Goal: Information Seeking & Learning: Find specific fact

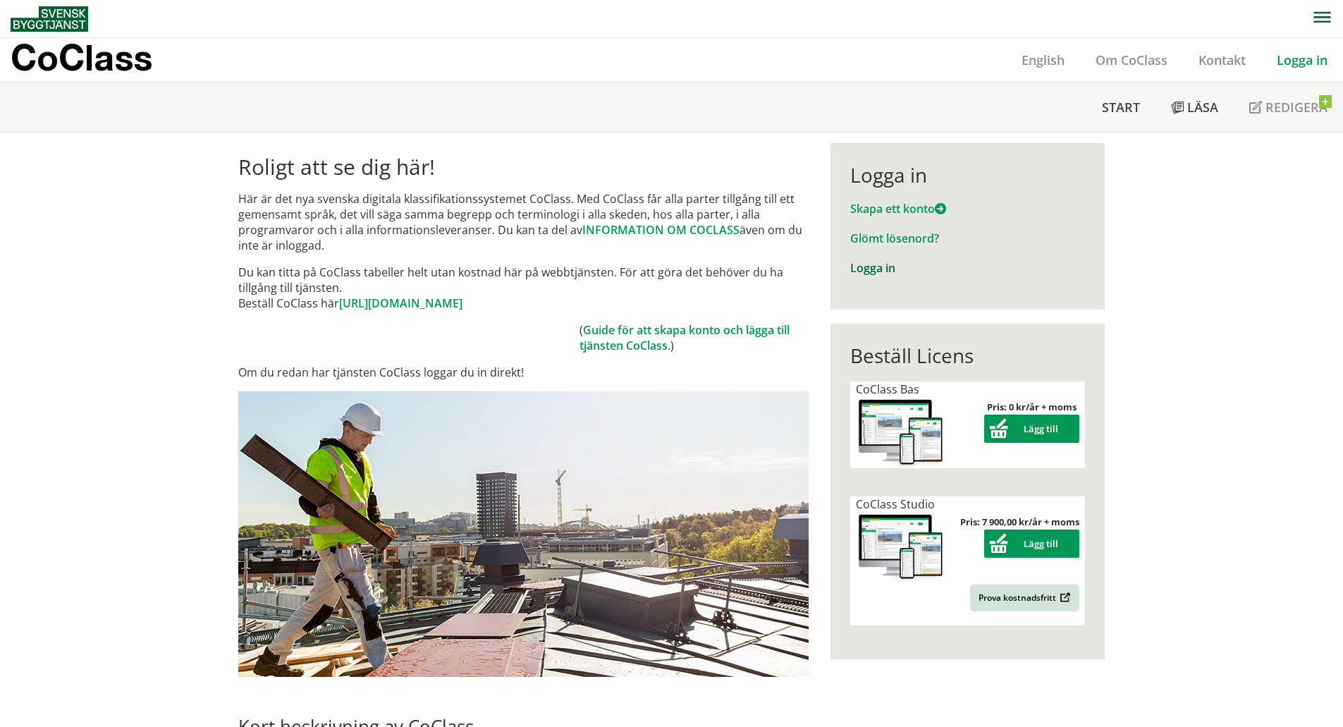
click at [870, 266] on link "Logga in" at bounding box center [872, 268] width 45 height 16
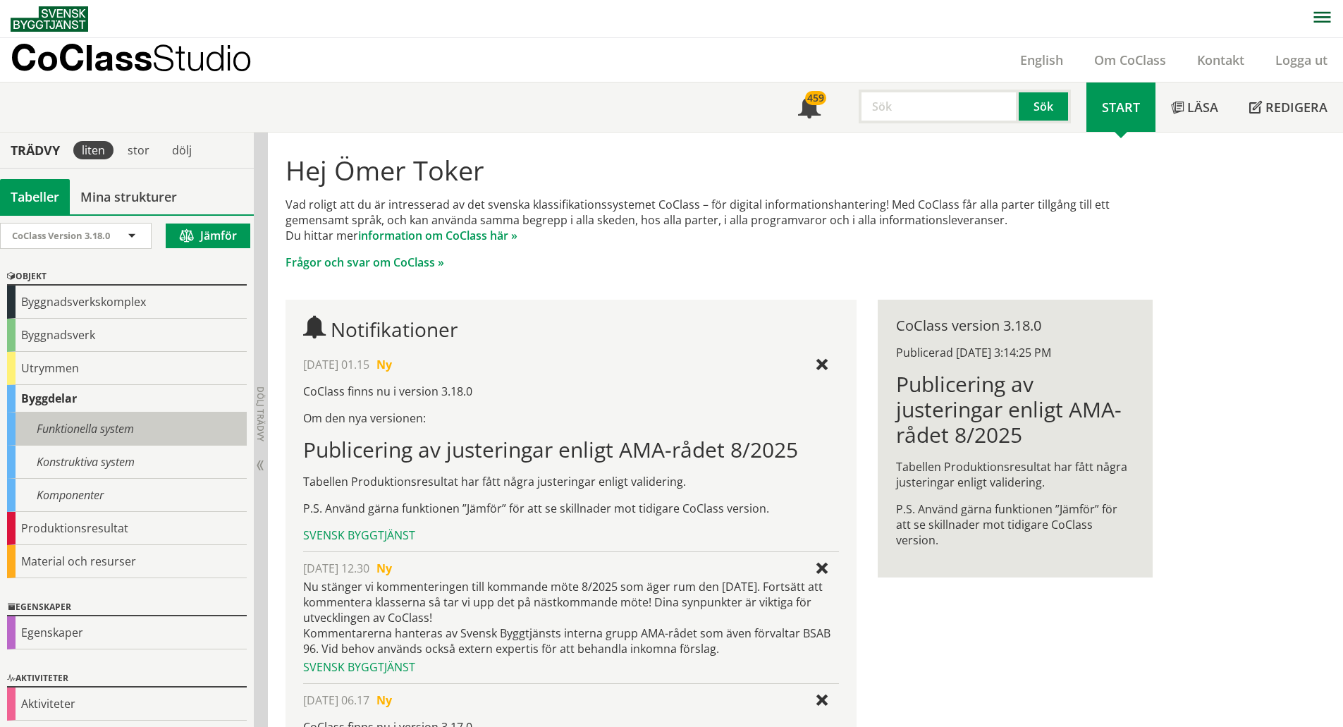
click at [133, 429] on div "Funktionella system" at bounding box center [127, 429] width 240 height 33
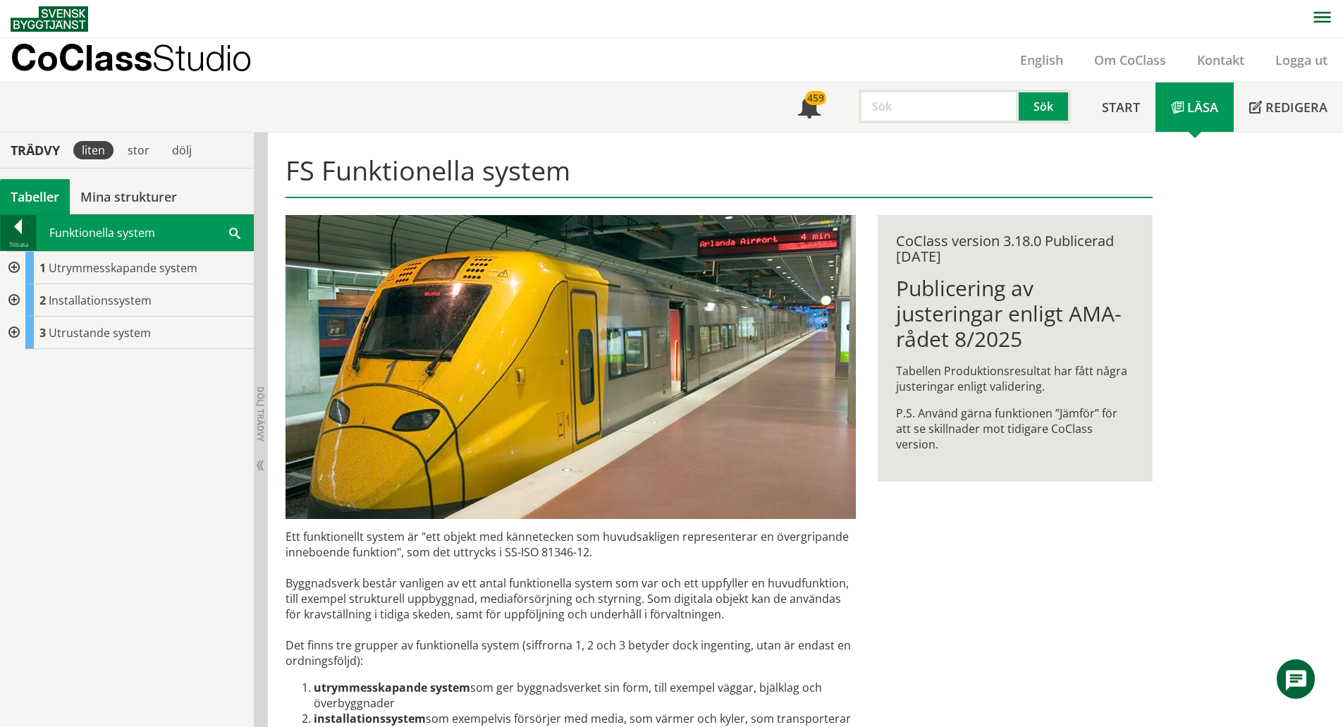
click at [23, 229] on div at bounding box center [18, 229] width 35 height 20
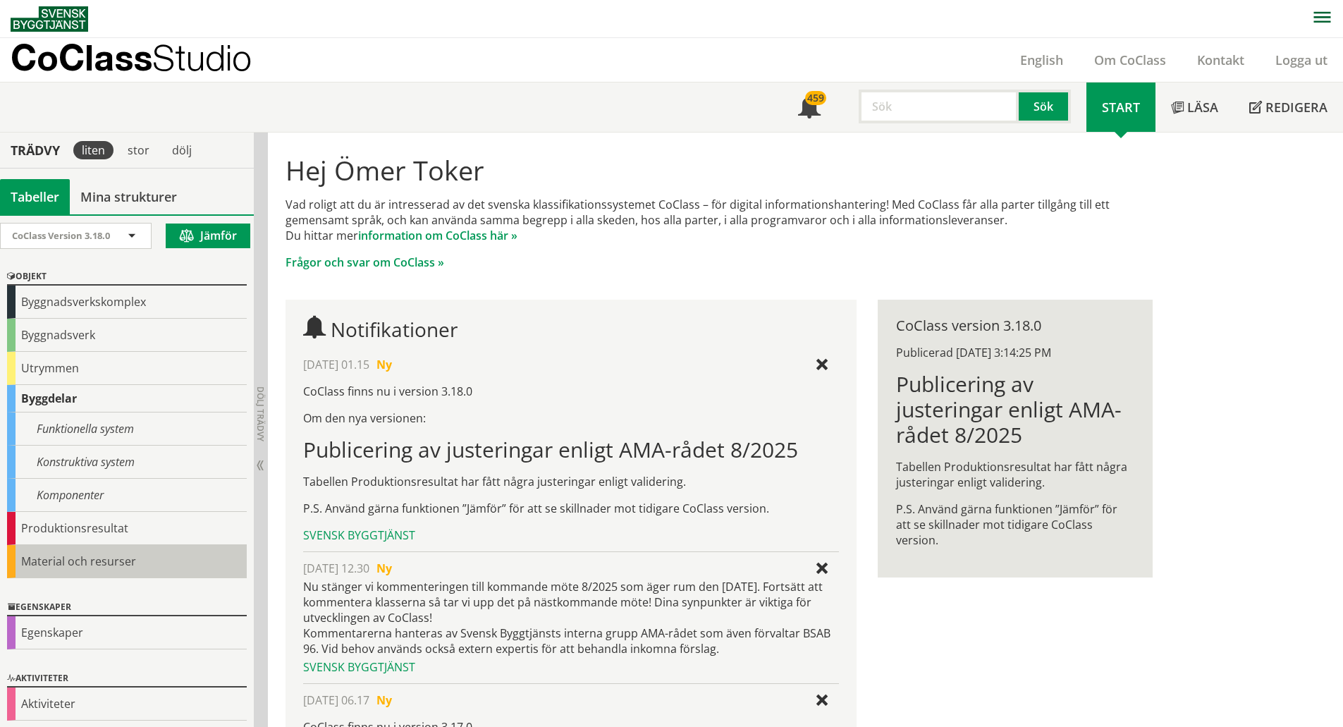
click at [108, 562] on div "Material och resurser" at bounding box center [127, 561] width 240 height 33
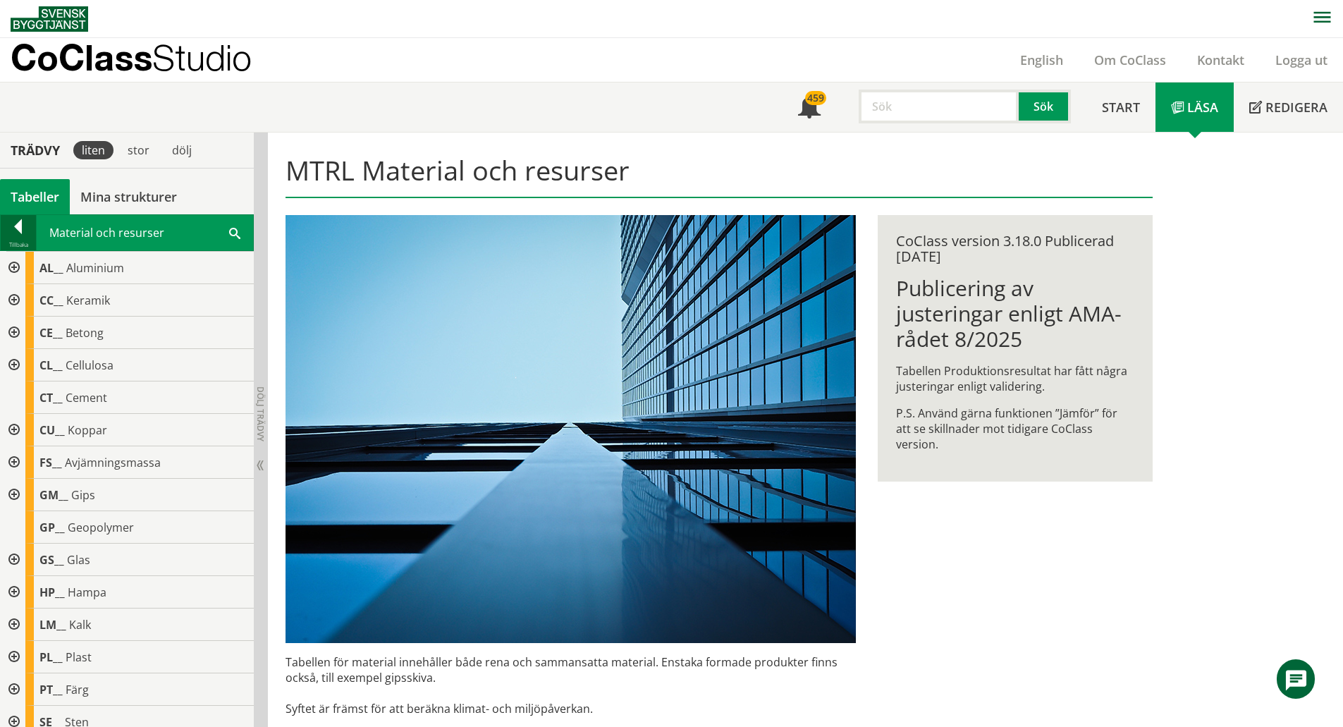
click at [13, 226] on div at bounding box center [18, 229] width 35 height 20
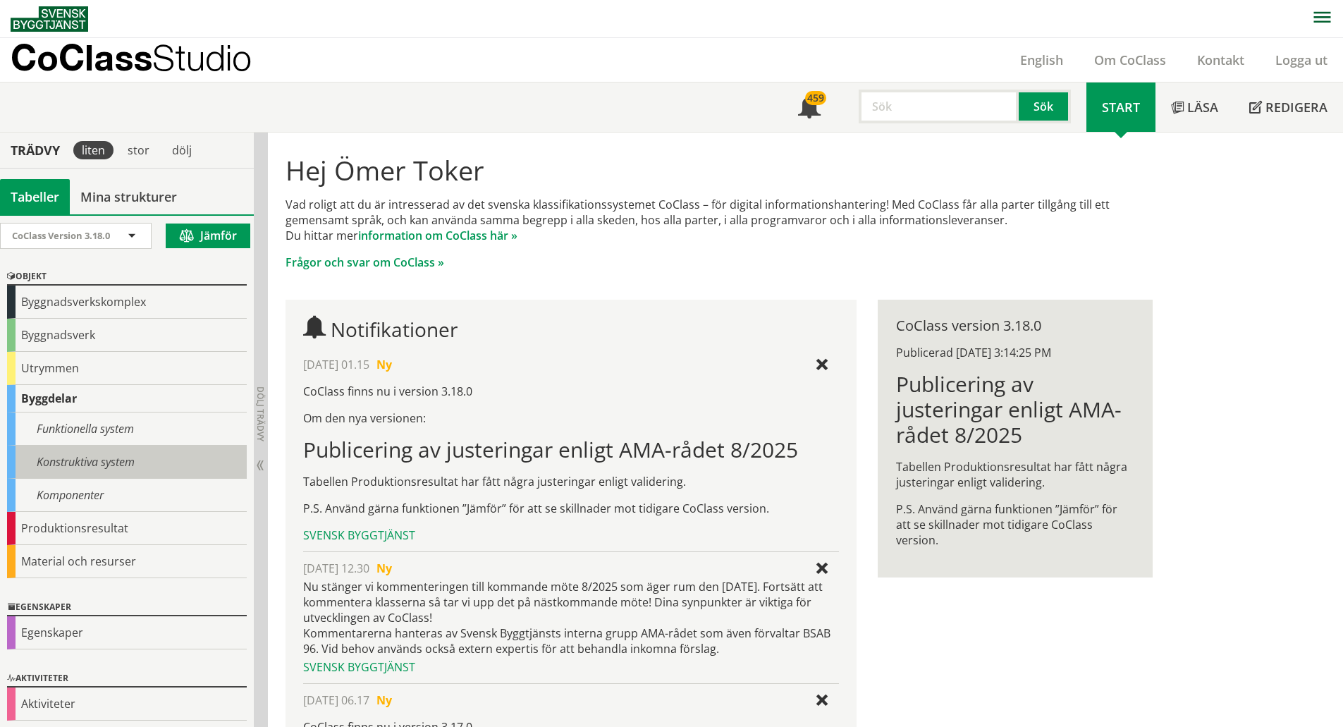
click at [106, 464] on div "Konstruktiva system" at bounding box center [127, 462] width 240 height 33
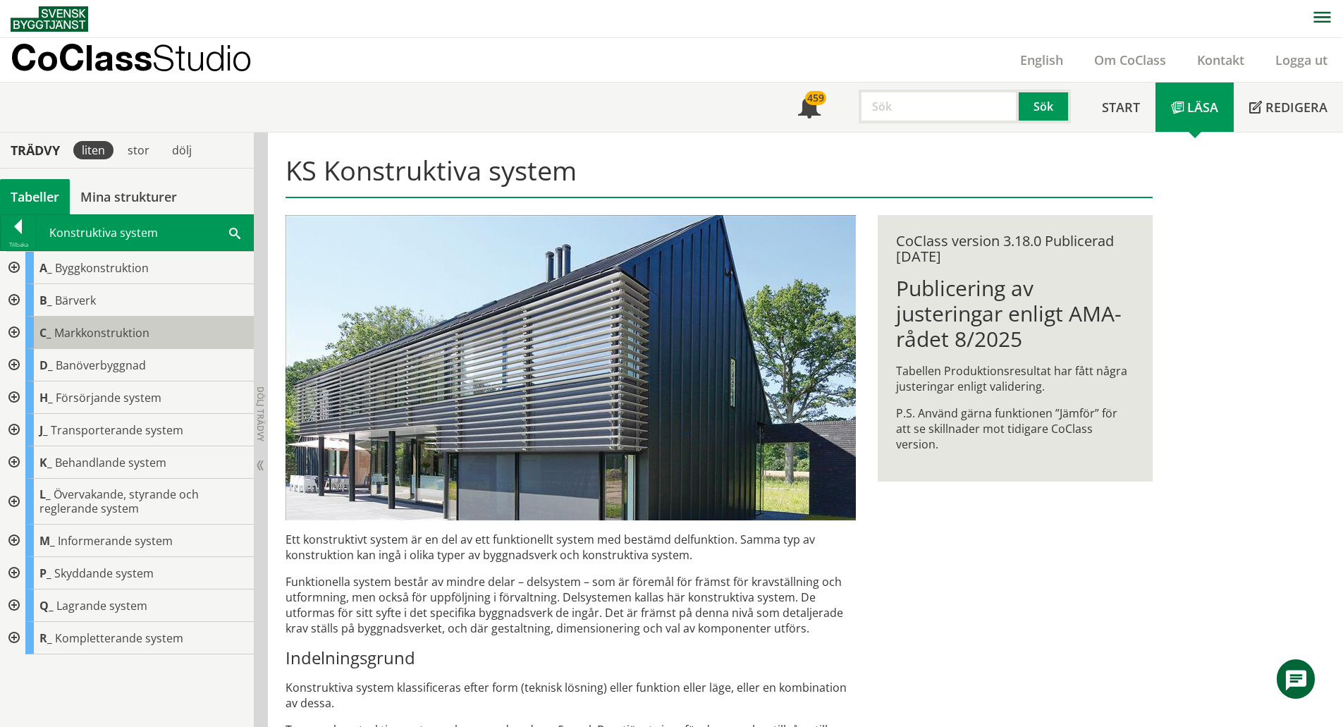
click at [135, 335] on span "Markkonstruktion" at bounding box center [101, 333] width 95 height 16
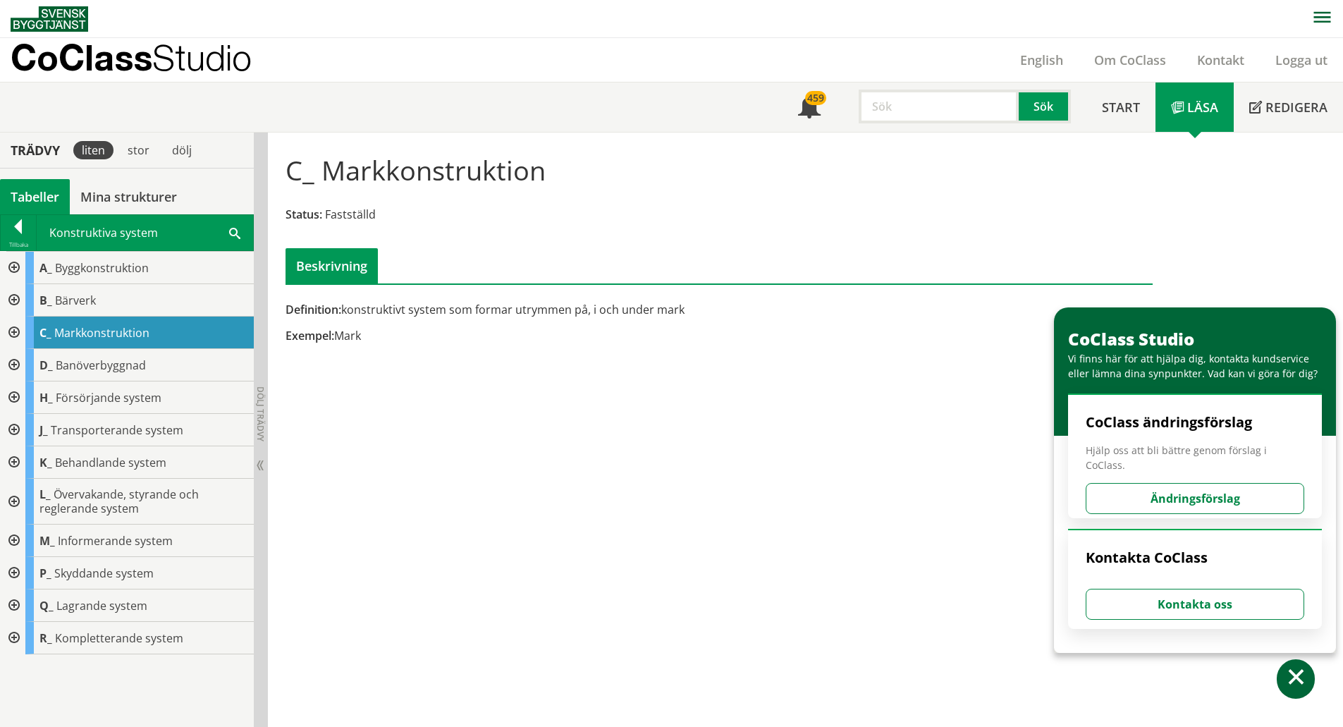
click at [14, 331] on div at bounding box center [12, 333] width 25 height 32
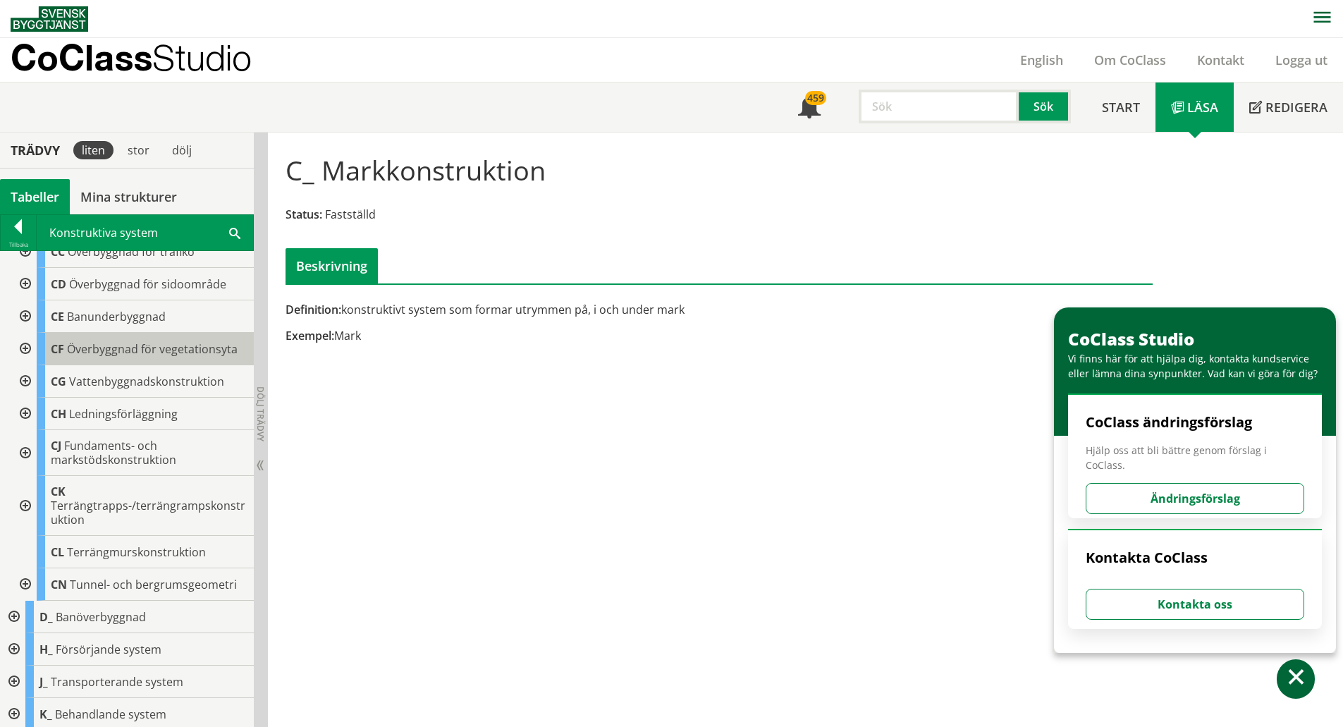
scroll to position [146, 0]
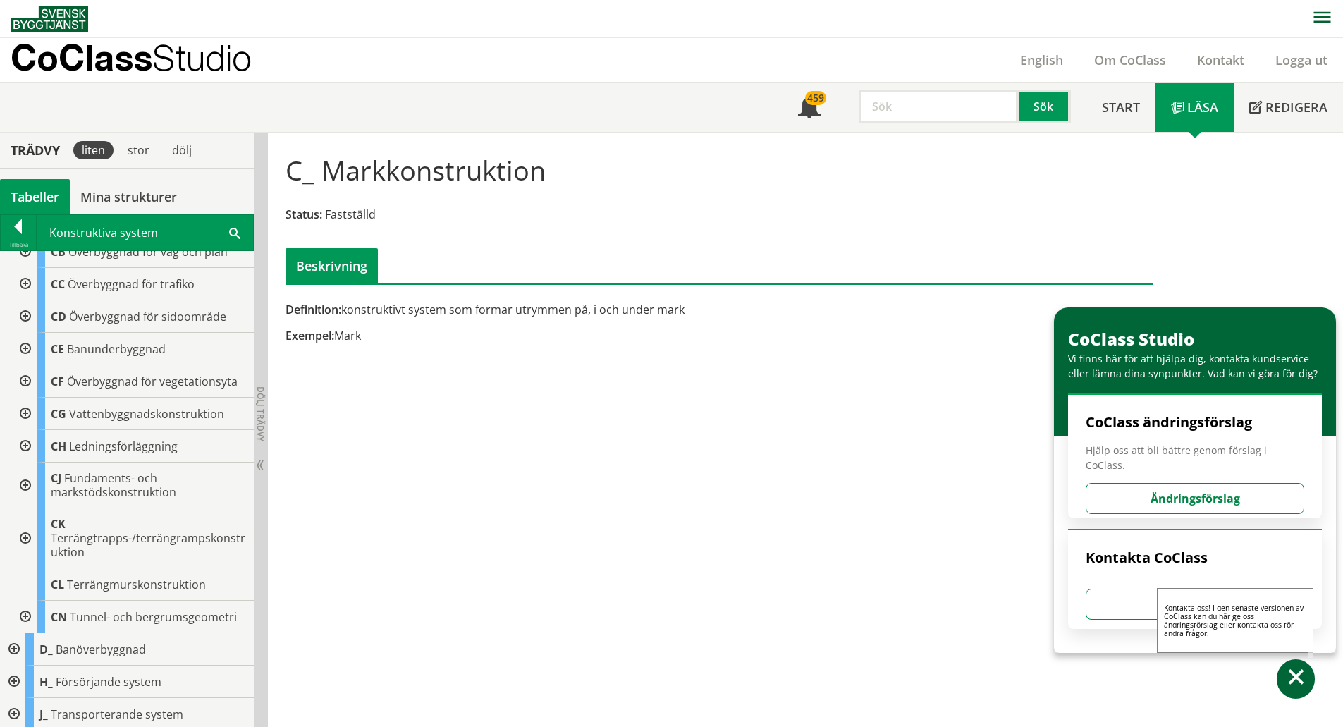
click at [1298, 670] on span at bounding box center [1296, 679] width 20 height 20
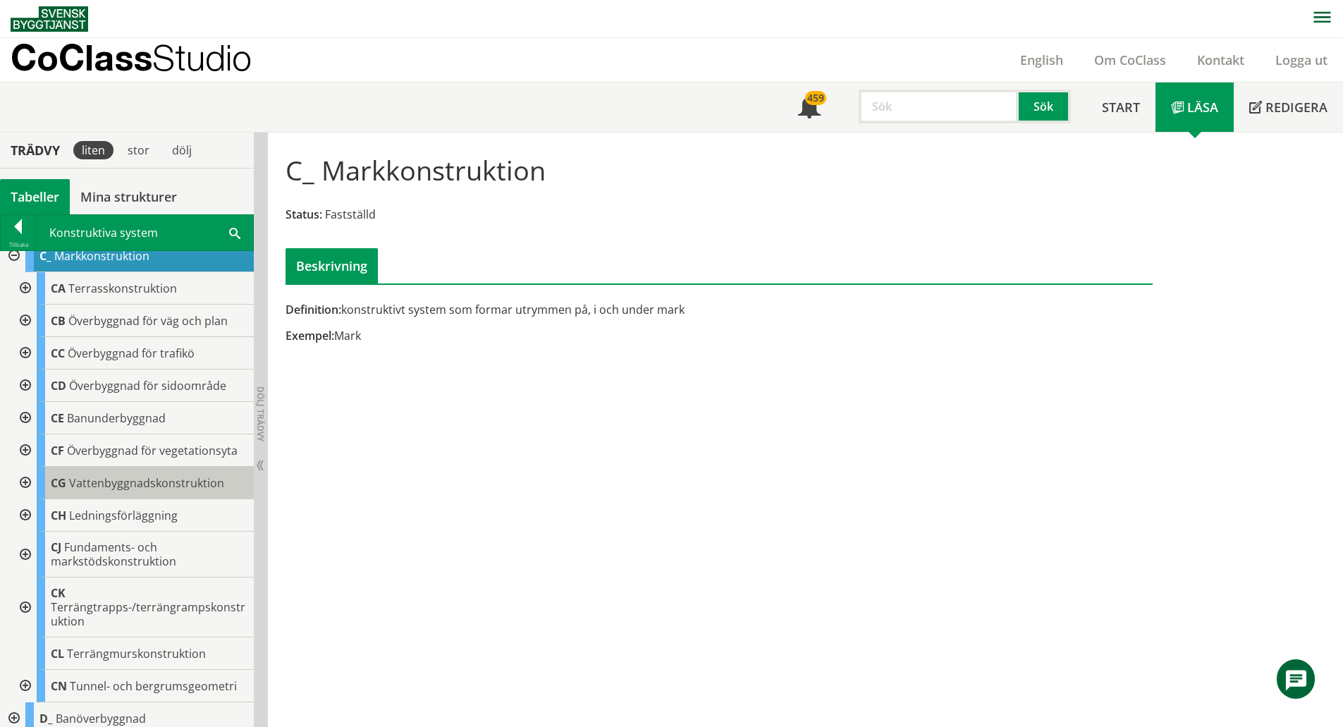
scroll to position [0, 0]
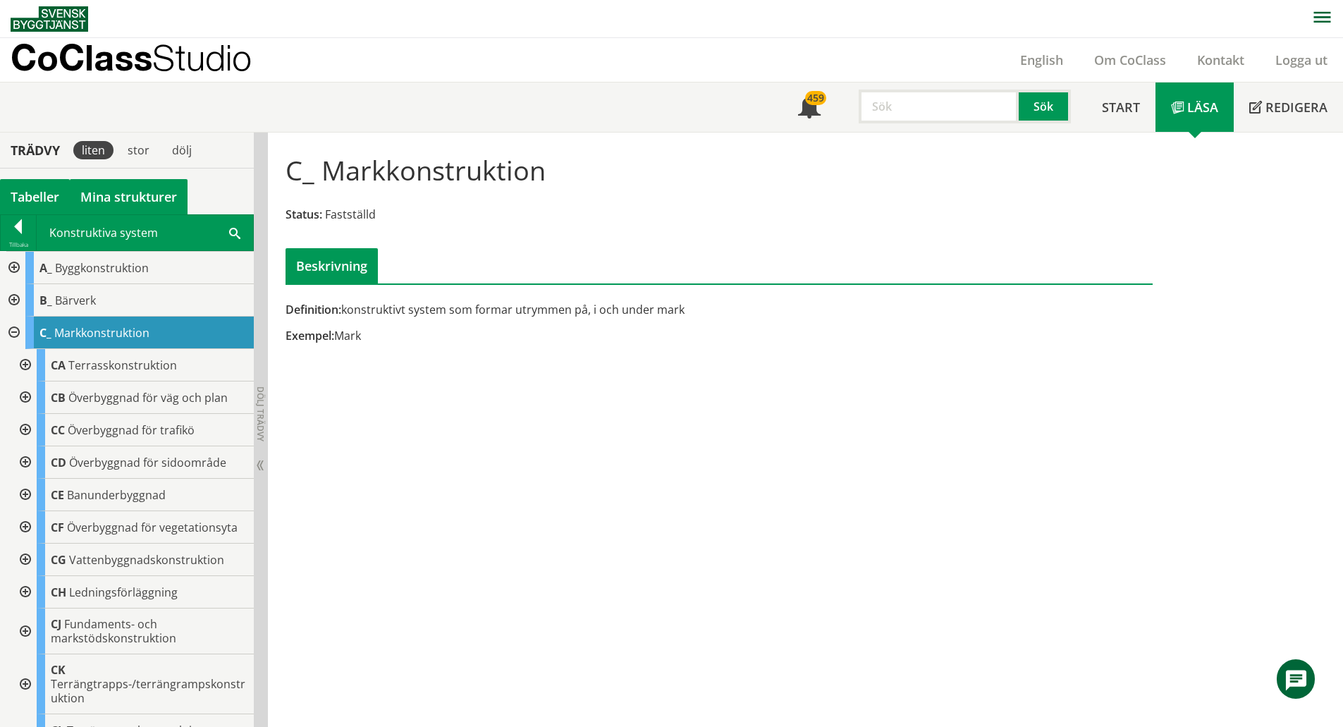
click at [117, 200] on link "Mina strukturer" at bounding box center [129, 196] width 118 height 35
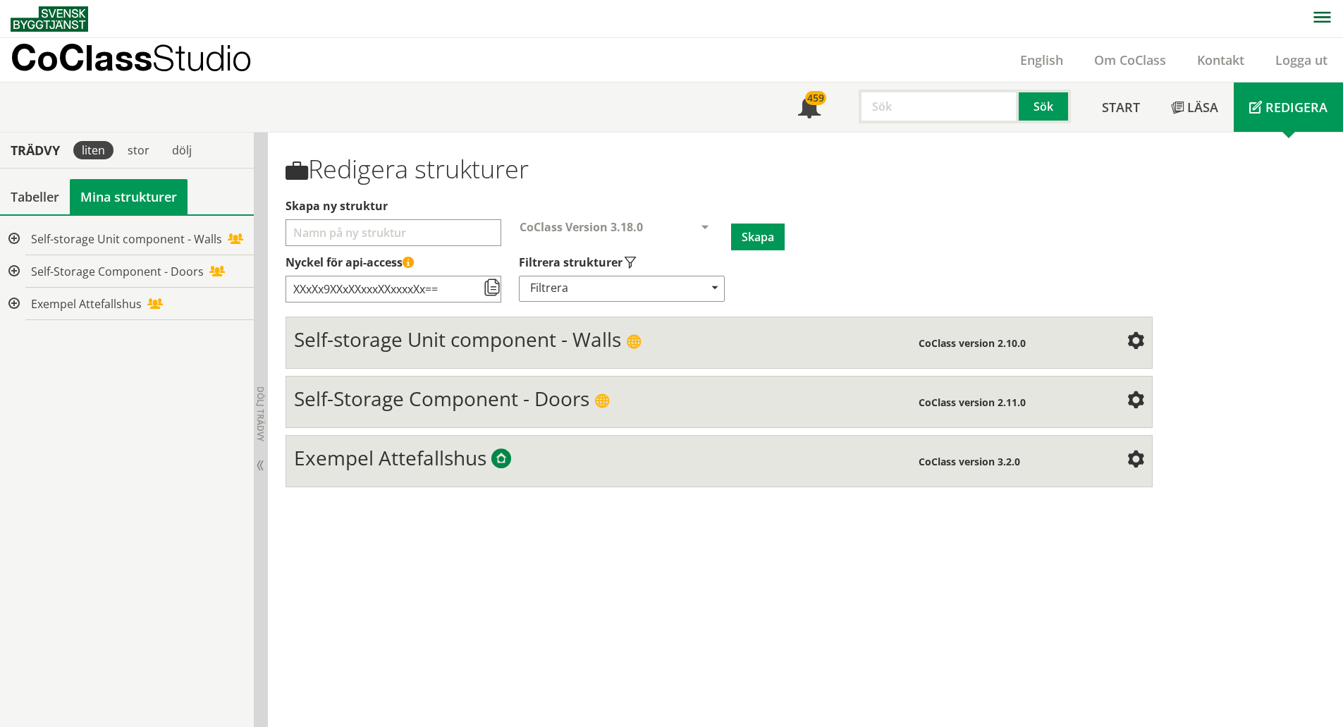
click at [18, 269] on div at bounding box center [12, 271] width 25 height 32
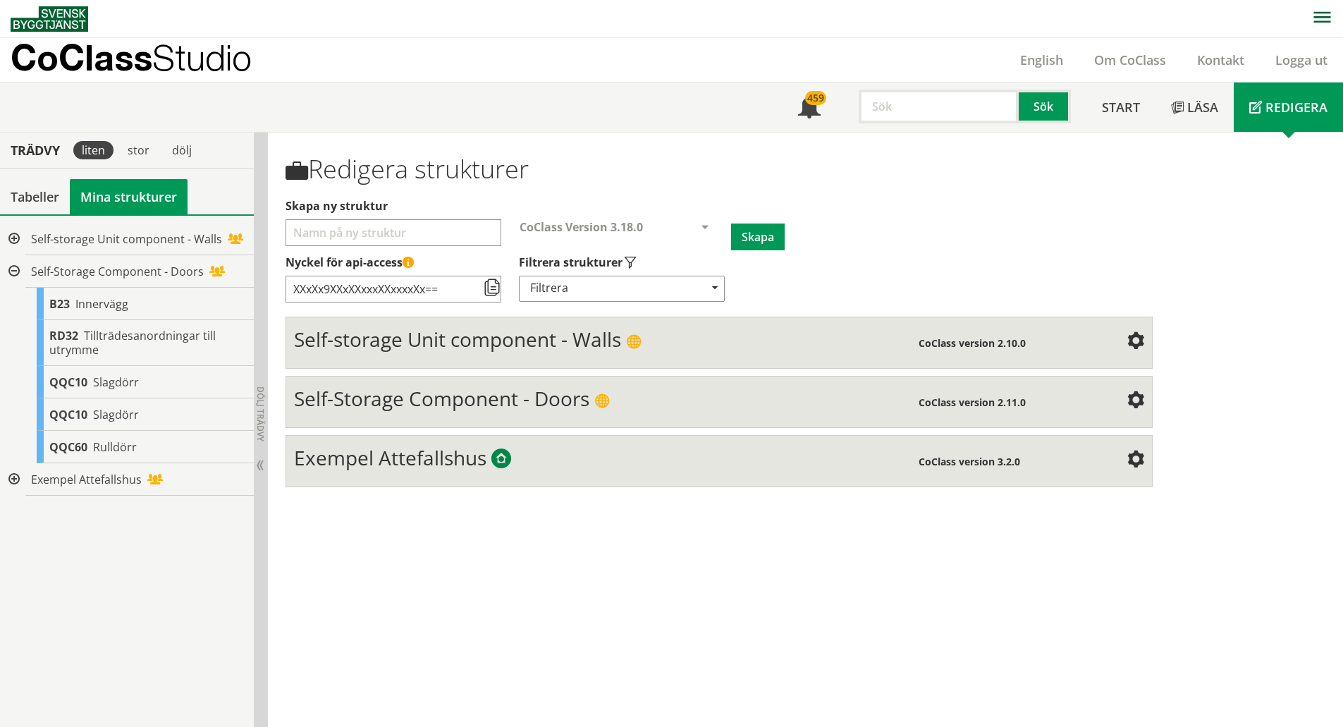
click at [12, 271] on div at bounding box center [12, 271] width 25 height 32
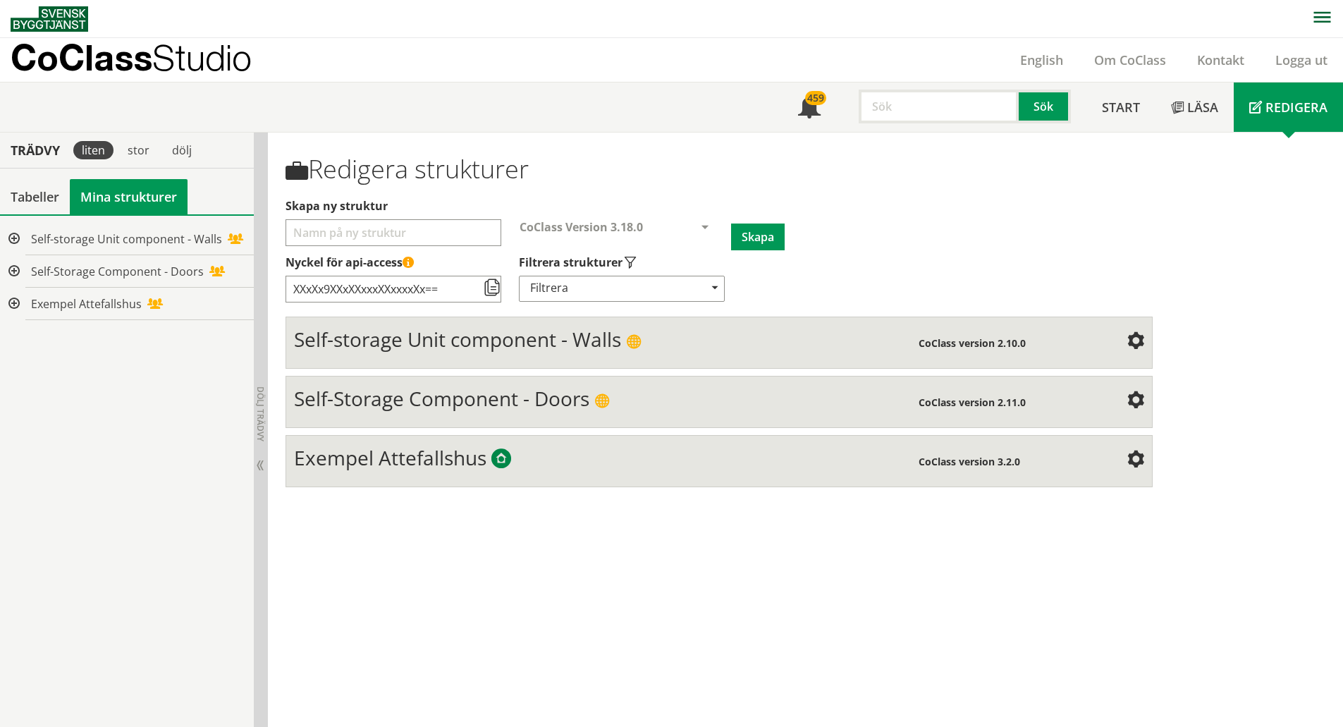
click at [13, 235] on div at bounding box center [12, 239] width 25 height 32
click at [25, 267] on div at bounding box center [23, 271] width 25 height 32
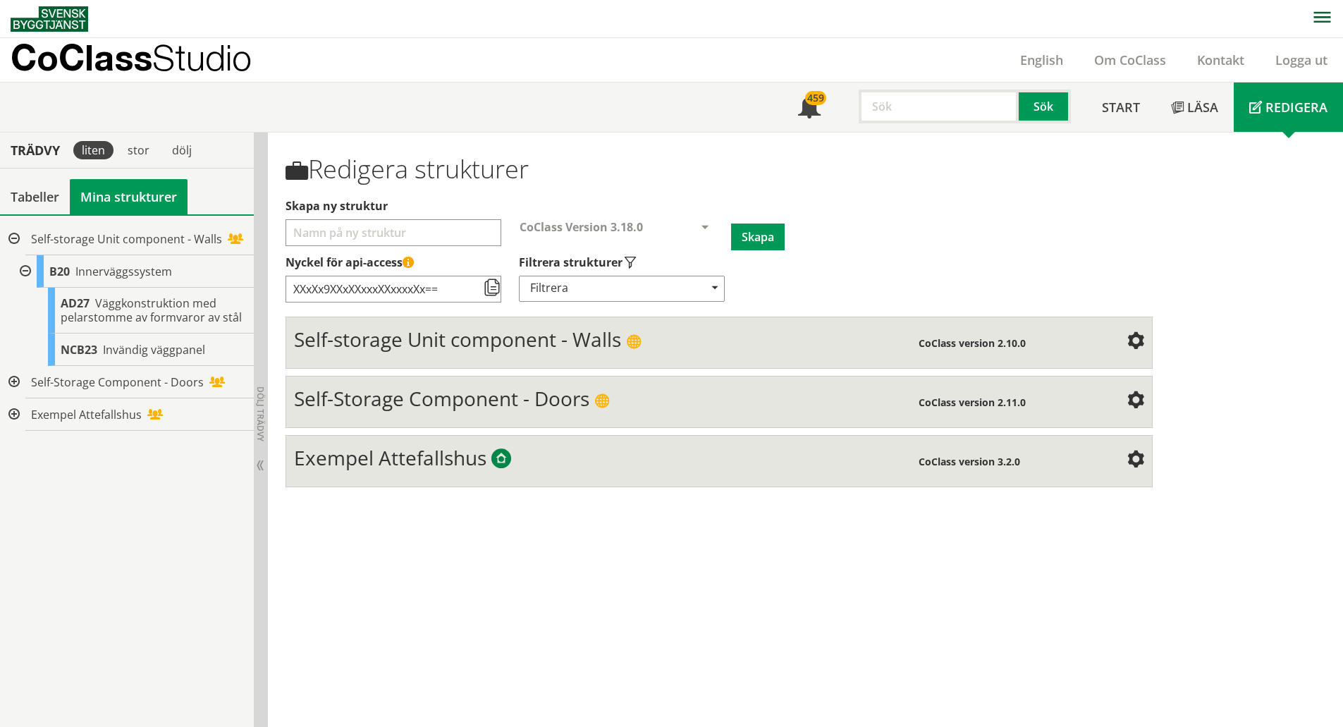
click at [905, 110] on input "text" at bounding box center [939, 107] width 160 height 34
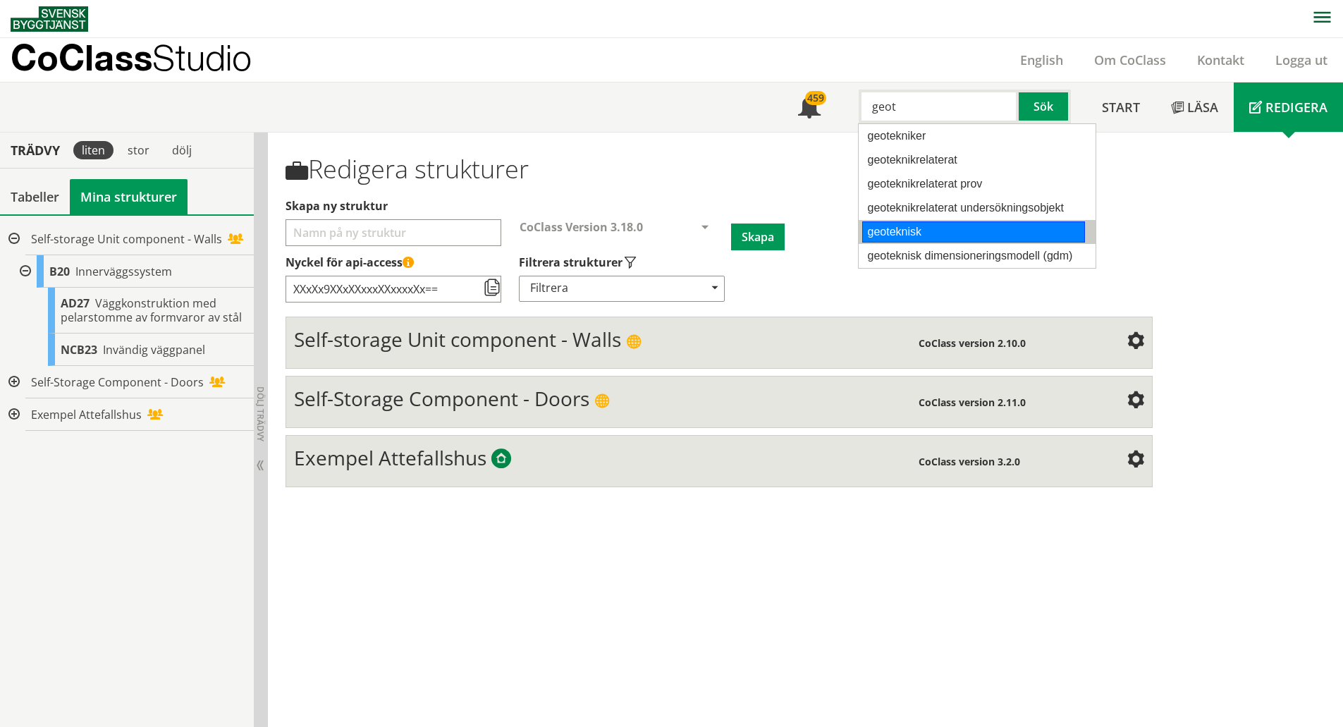
click at [927, 231] on div "geoteknisk" at bounding box center [973, 231] width 223 height 21
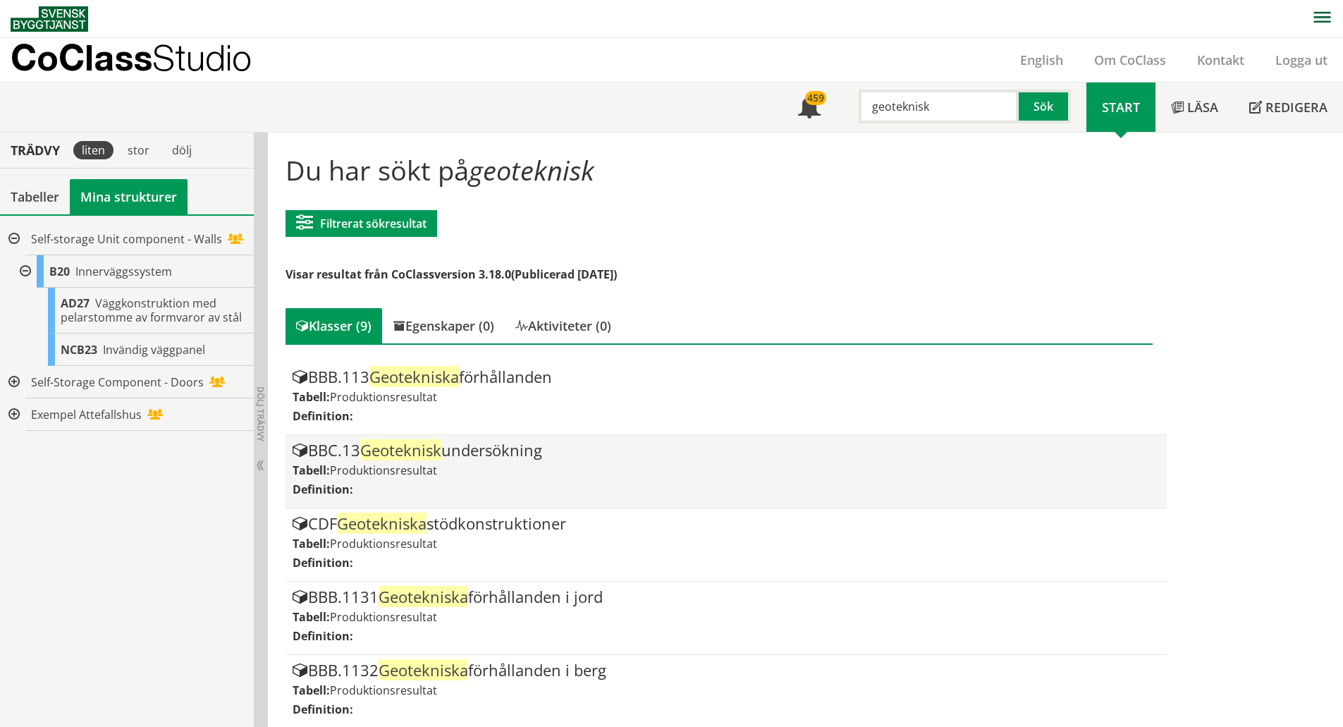
type input "geoteknisk"
click at [533, 448] on div "BBC.13 Geoteknisk undersökning" at bounding box center [726, 450] width 867 height 17
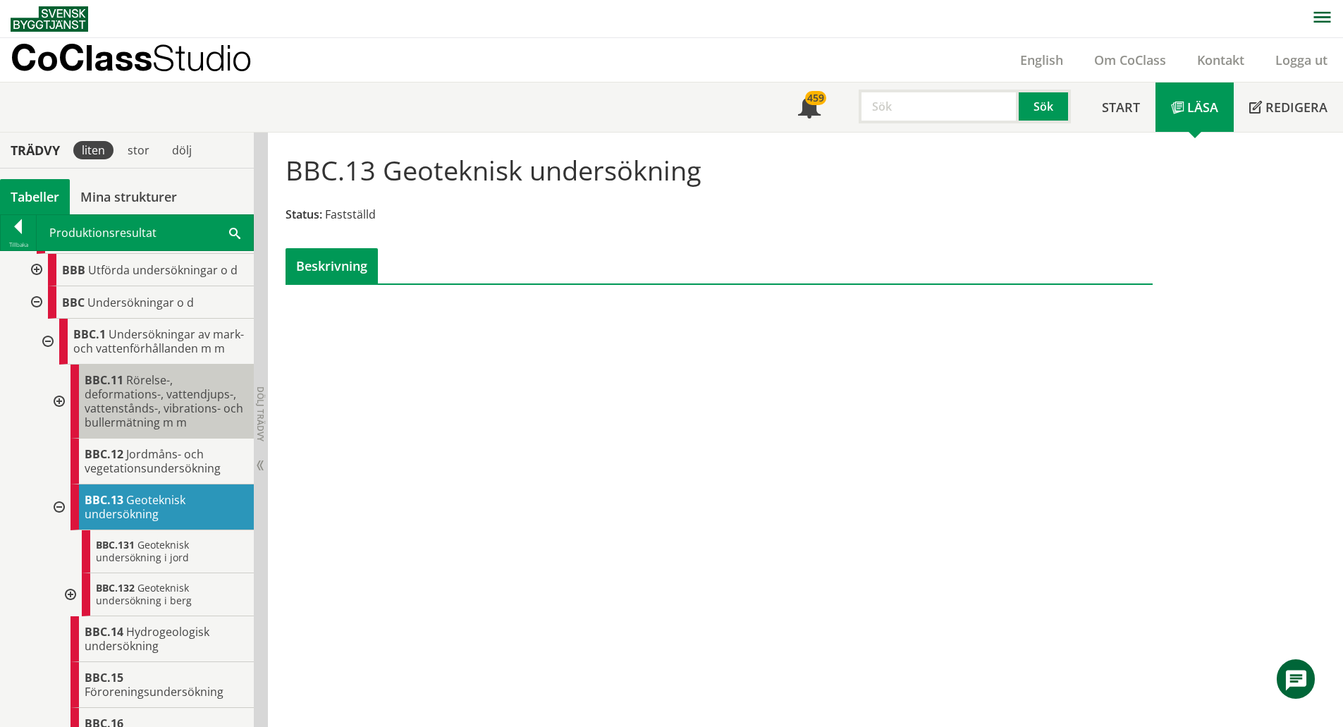
scroll to position [141, 0]
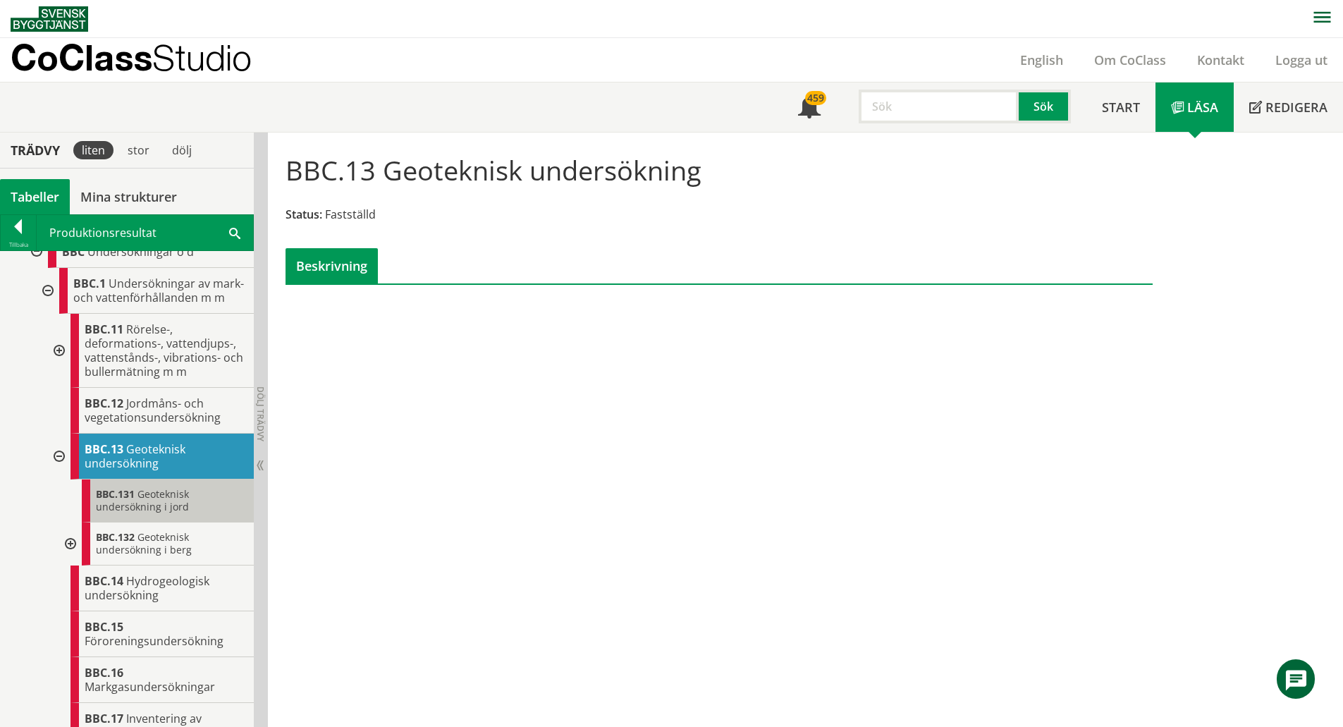
click at [196, 517] on div "BBC.131 Geoteknisk undersökning i jord" at bounding box center [168, 500] width 172 height 43
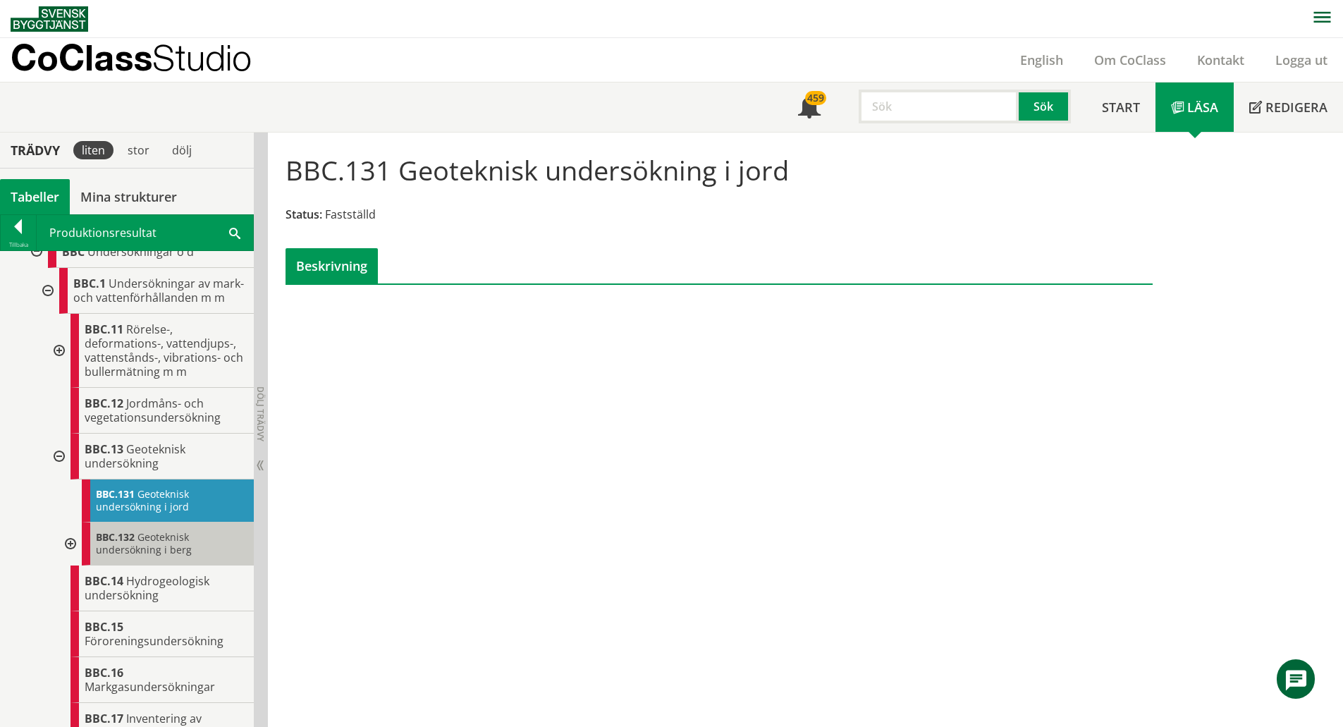
click at [184, 547] on span "Geoteknisk undersökning i berg" at bounding box center [144, 543] width 96 height 26
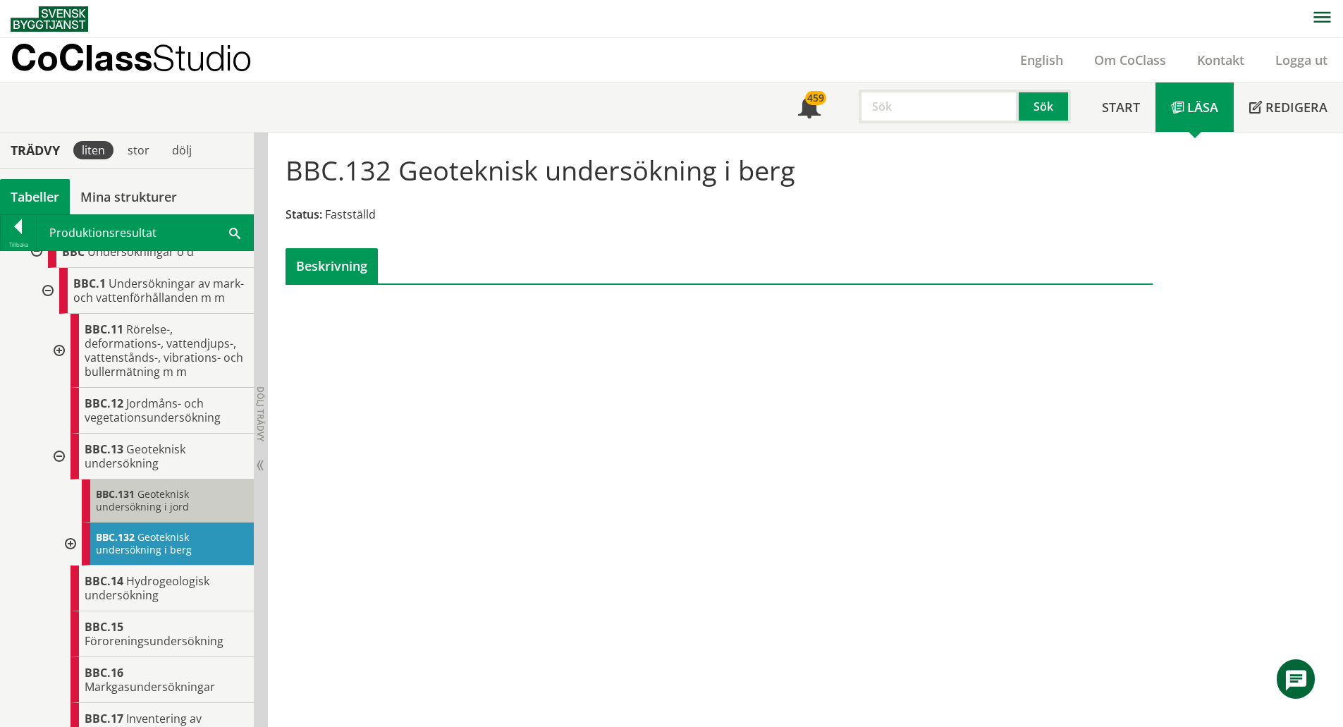
click at [166, 523] on div "BBC.131 Geoteknisk undersökning i jord" at bounding box center [168, 500] width 172 height 43
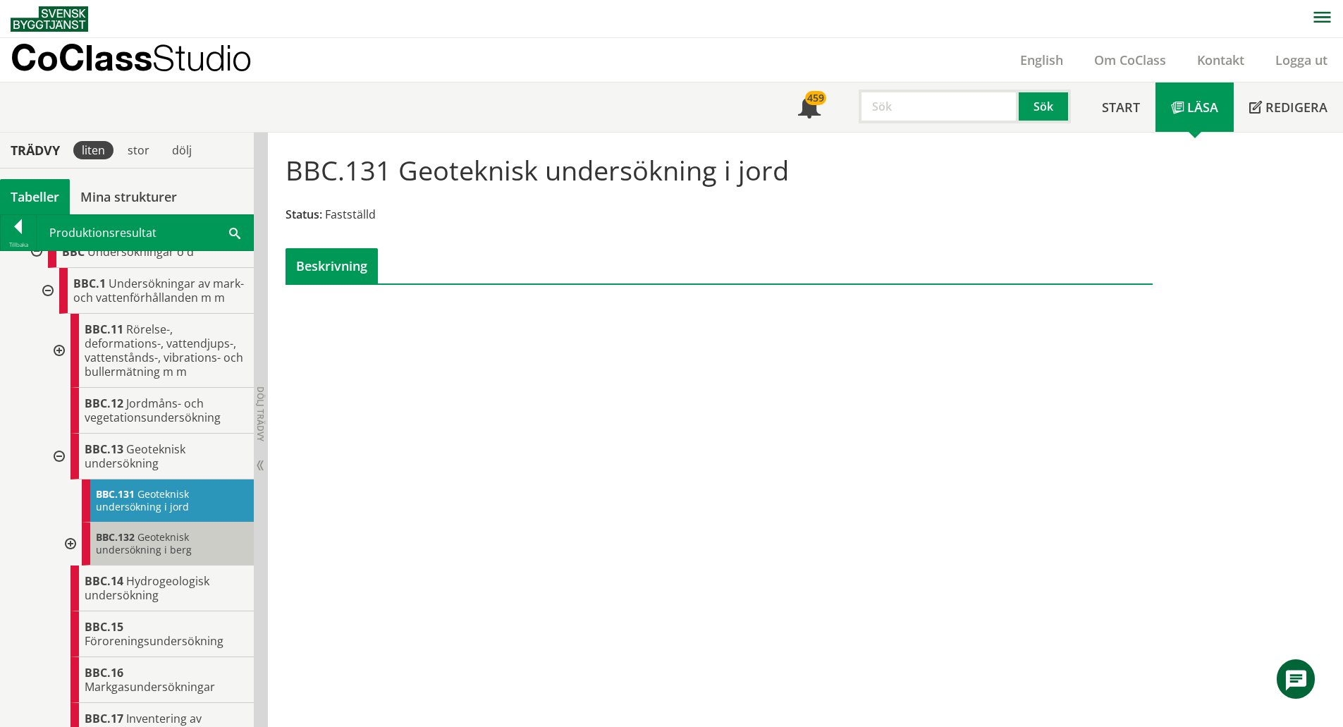
click at [169, 556] on span "Geoteknisk undersökning i berg" at bounding box center [144, 543] width 96 height 26
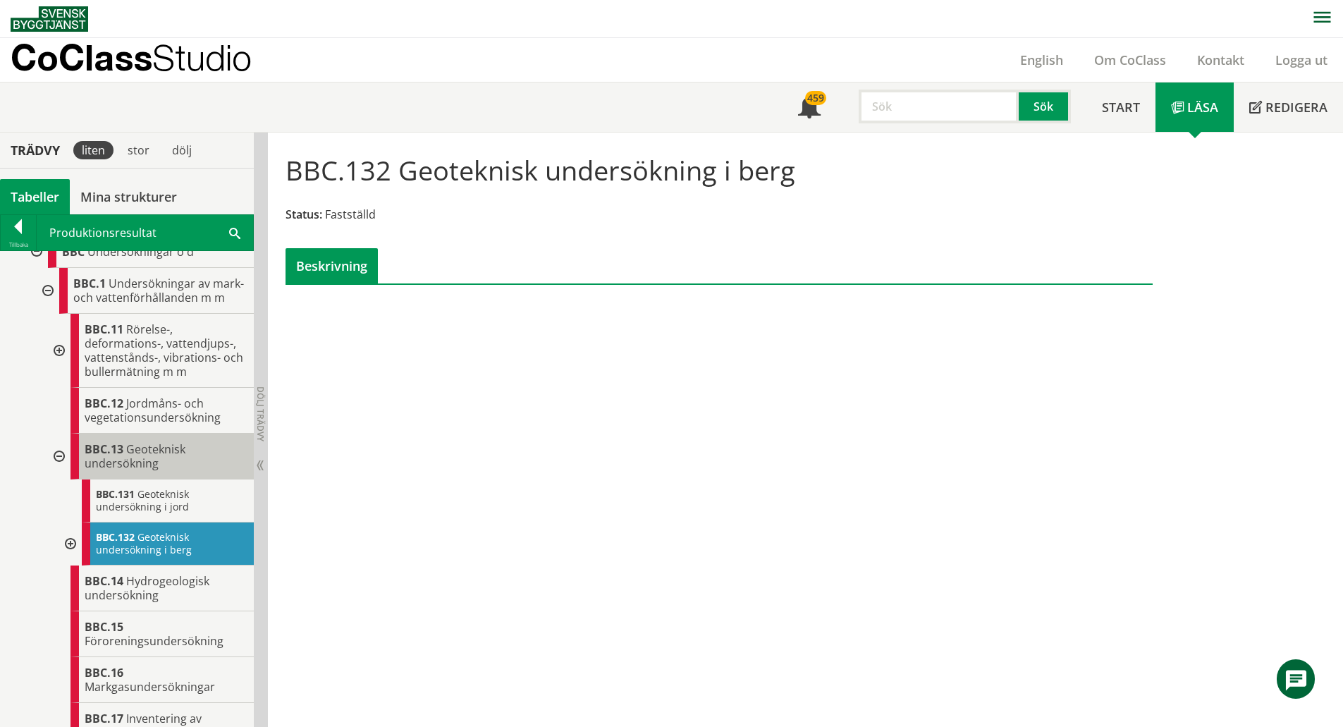
click at [158, 476] on div "BBC.13 Geoteknisk undersökning" at bounding box center [162, 457] width 183 height 46
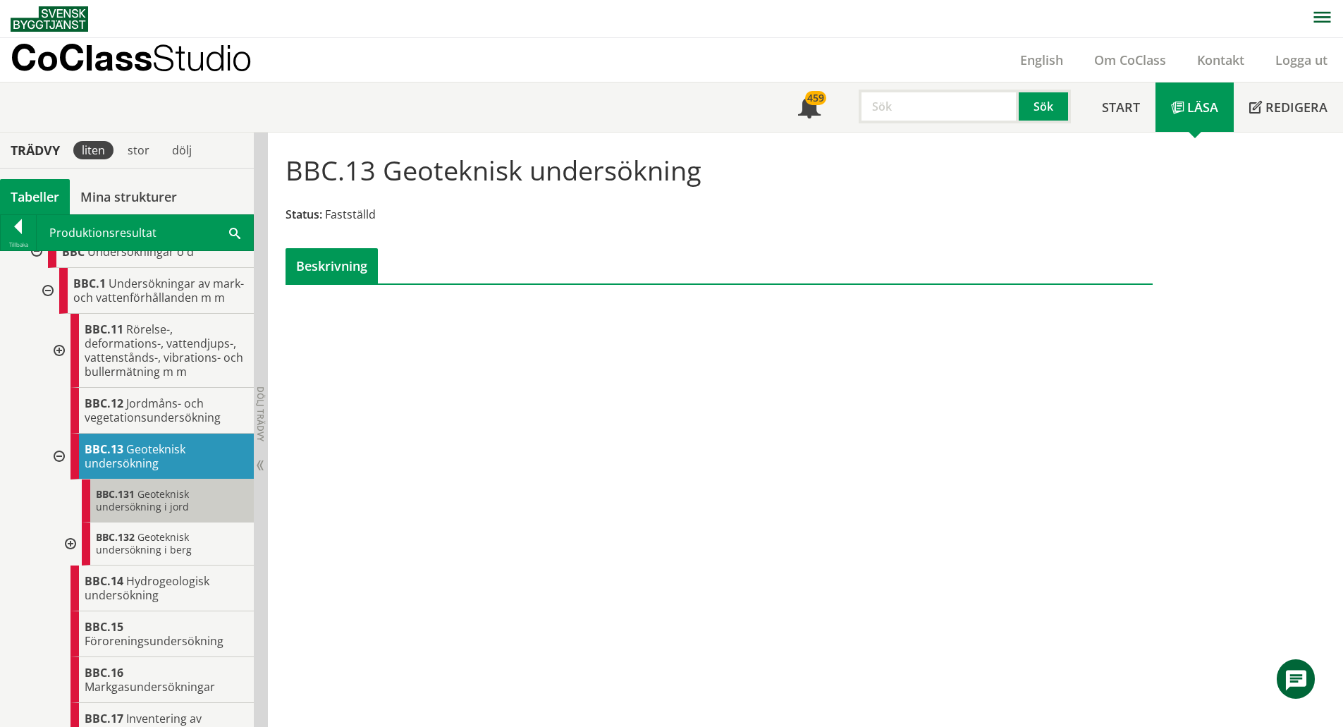
click at [157, 513] on span "Geoteknisk undersökning i jord" at bounding box center [142, 500] width 93 height 26
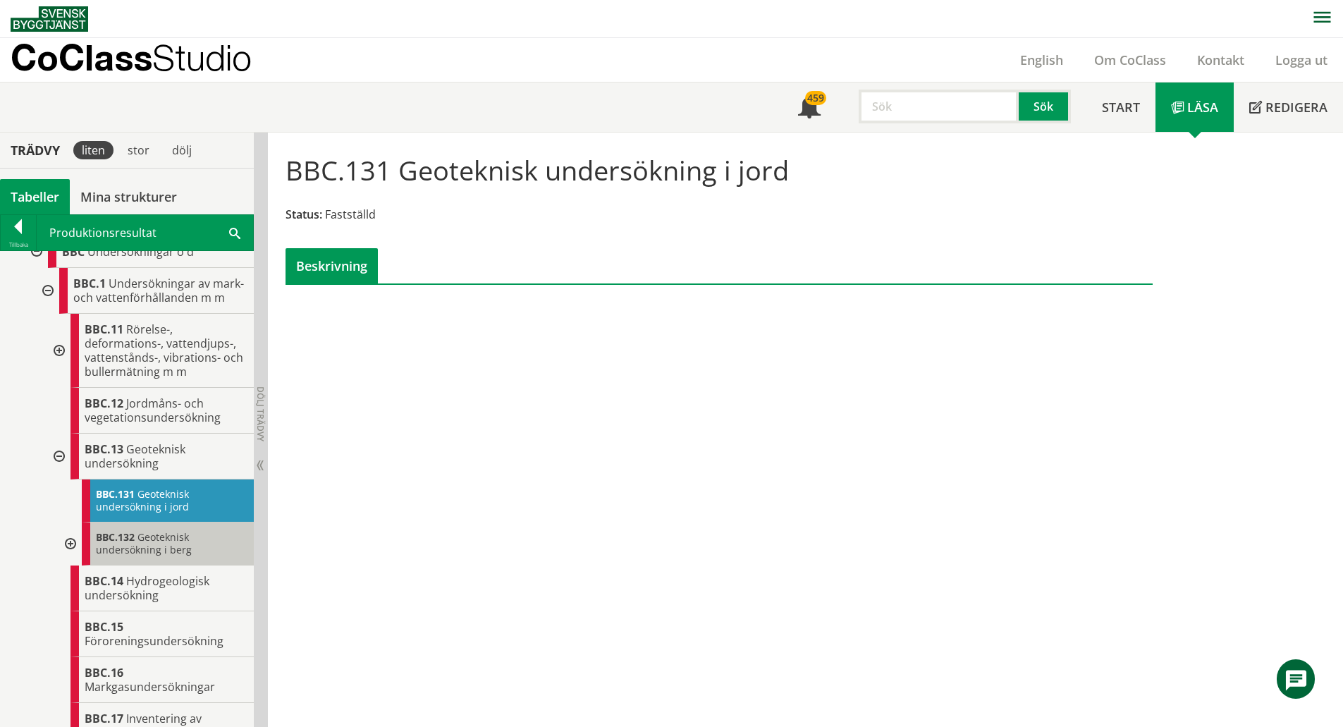
click at [164, 549] on span "Geoteknisk undersökning i berg" at bounding box center [144, 543] width 96 height 26
